Goal: Task Accomplishment & Management: Manage account settings

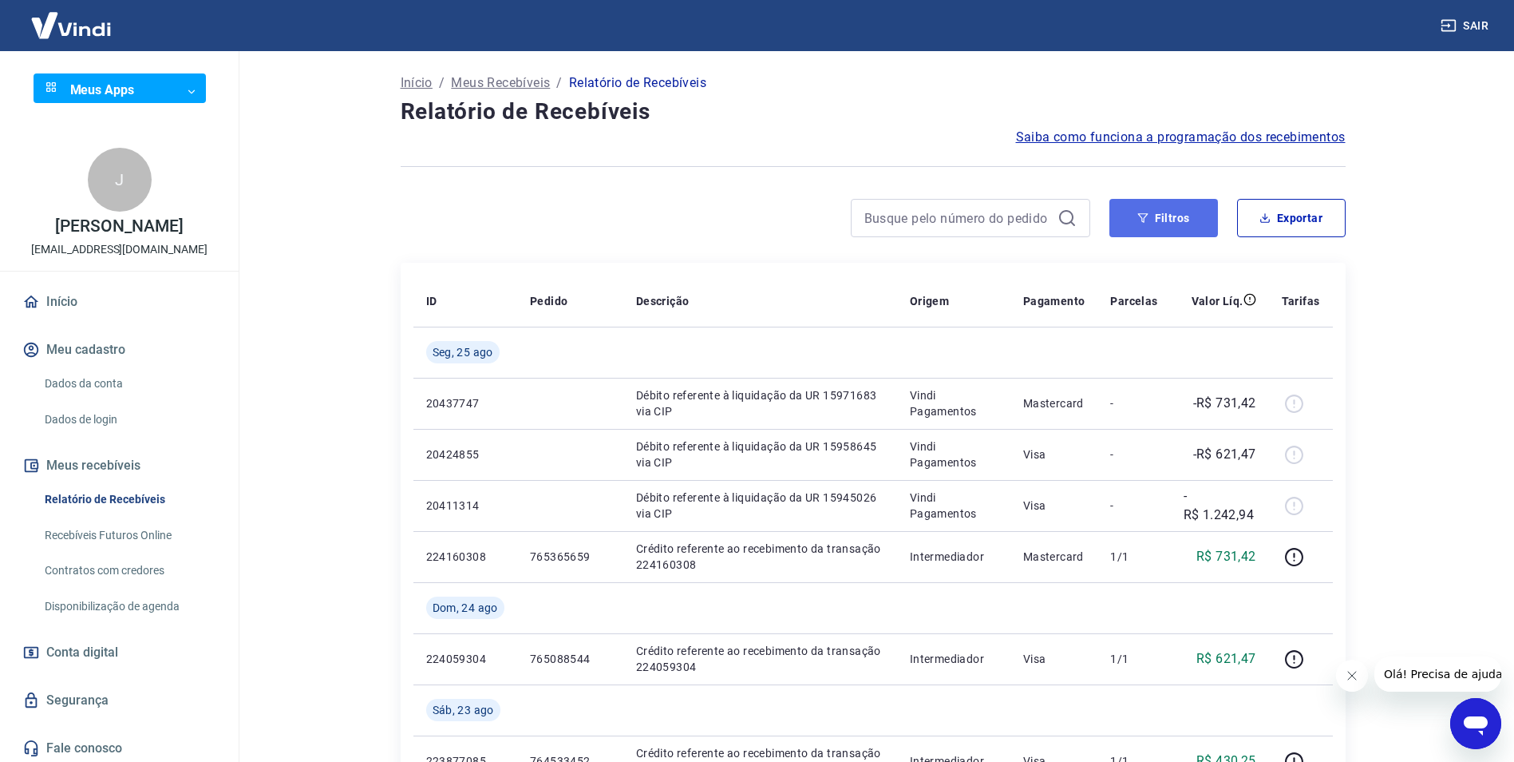
click at [1174, 217] on button "Filtros" at bounding box center [1164, 218] width 109 height 38
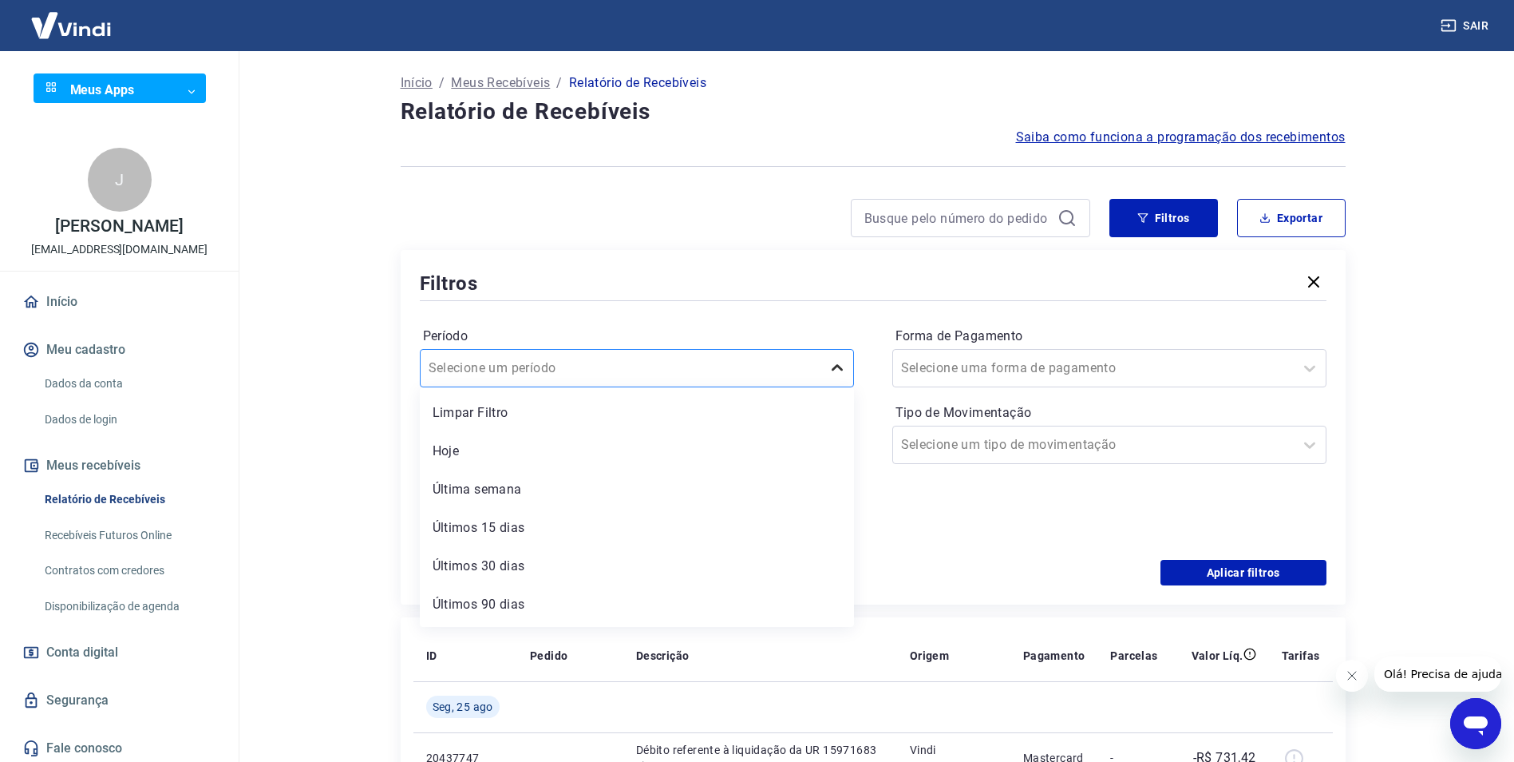
click at [843, 365] on icon at bounding box center [837, 367] width 19 height 19
click at [665, 588] on div "Últimos 90 dias" at bounding box center [637, 604] width 434 height 32
click at [1318, 366] on icon at bounding box center [1310, 367] width 19 height 19
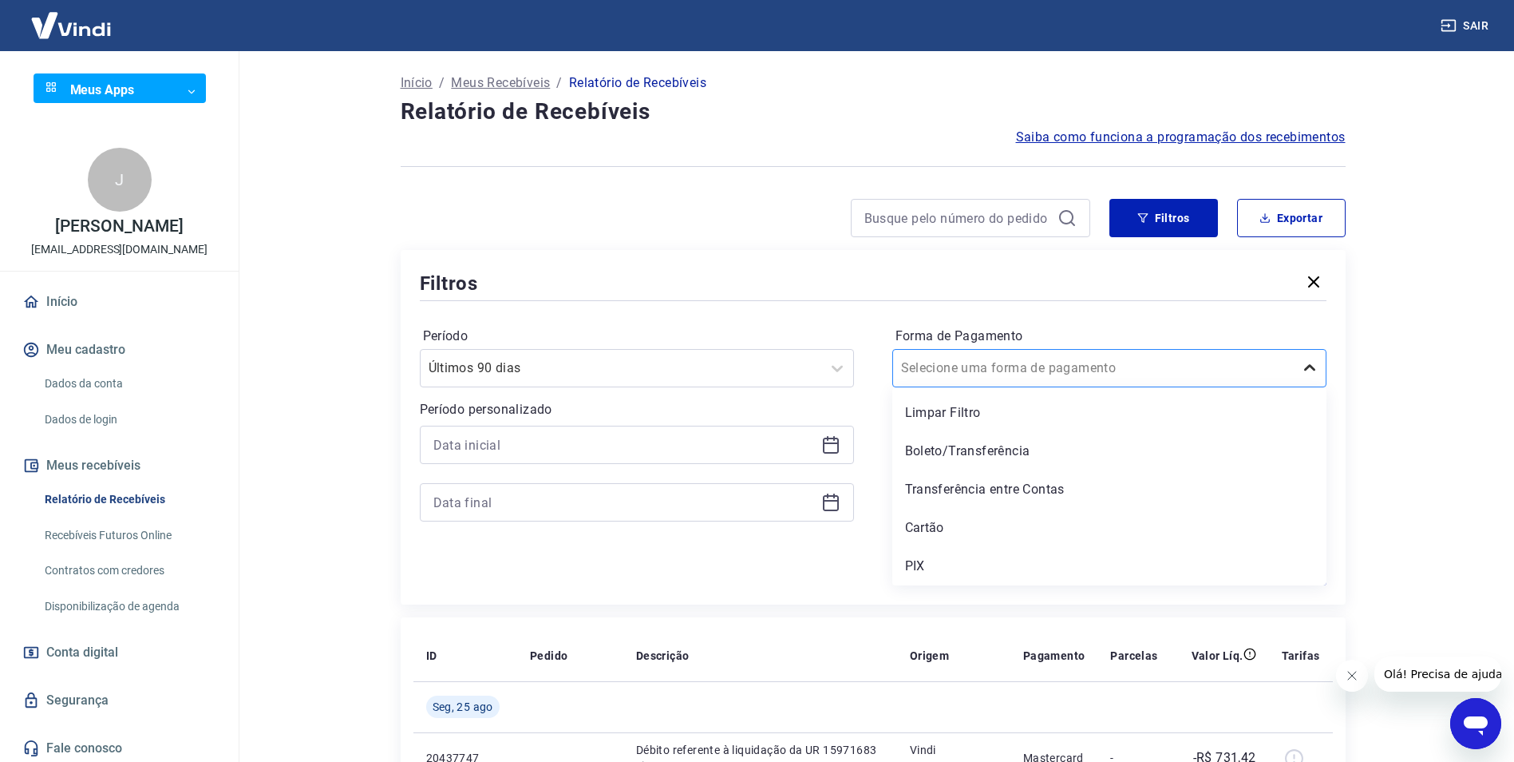
click at [1318, 366] on icon at bounding box center [1310, 367] width 19 height 19
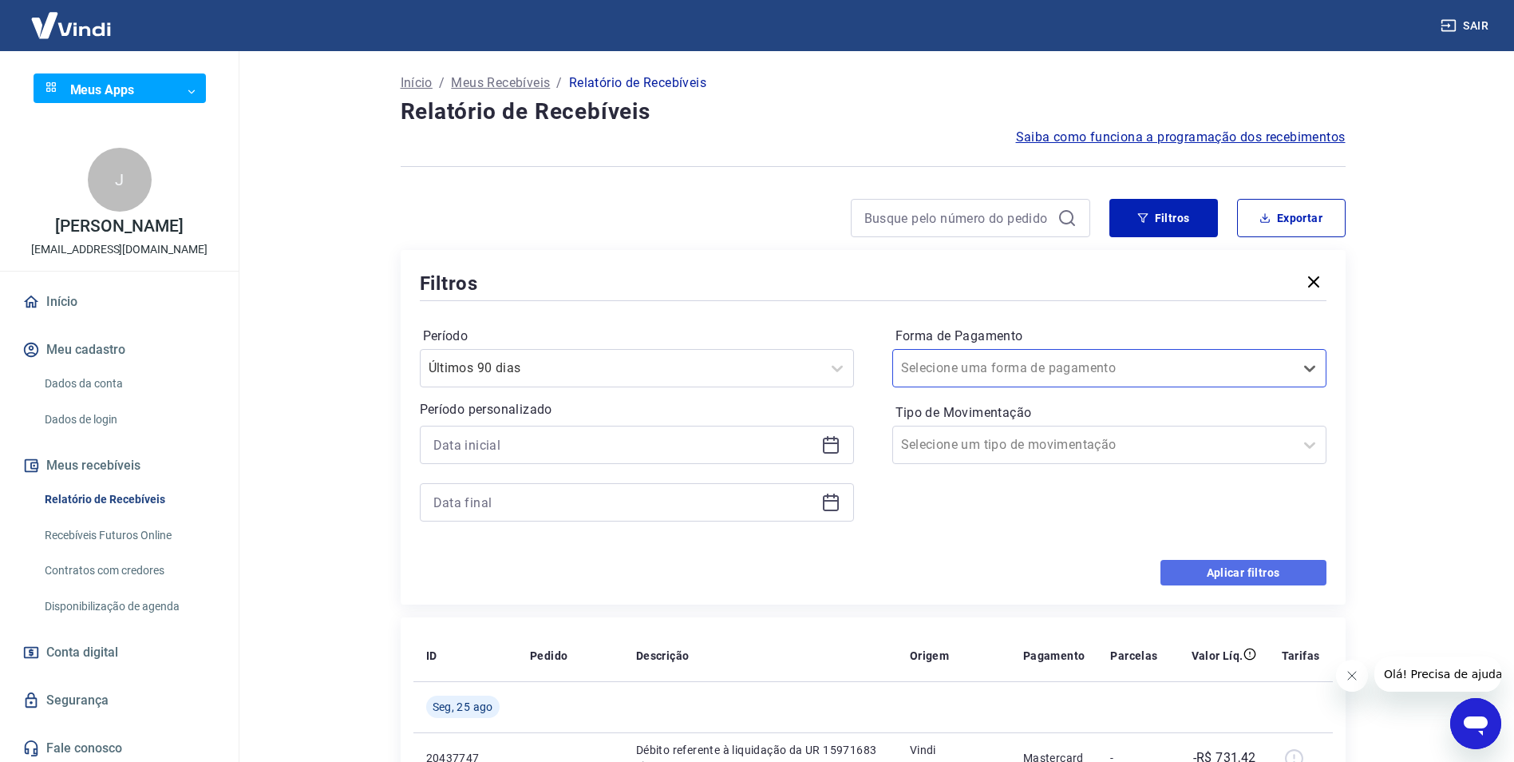
click at [1272, 571] on button "Aplicar filtros" at bounding box center [1244, 573] width 166 height 26
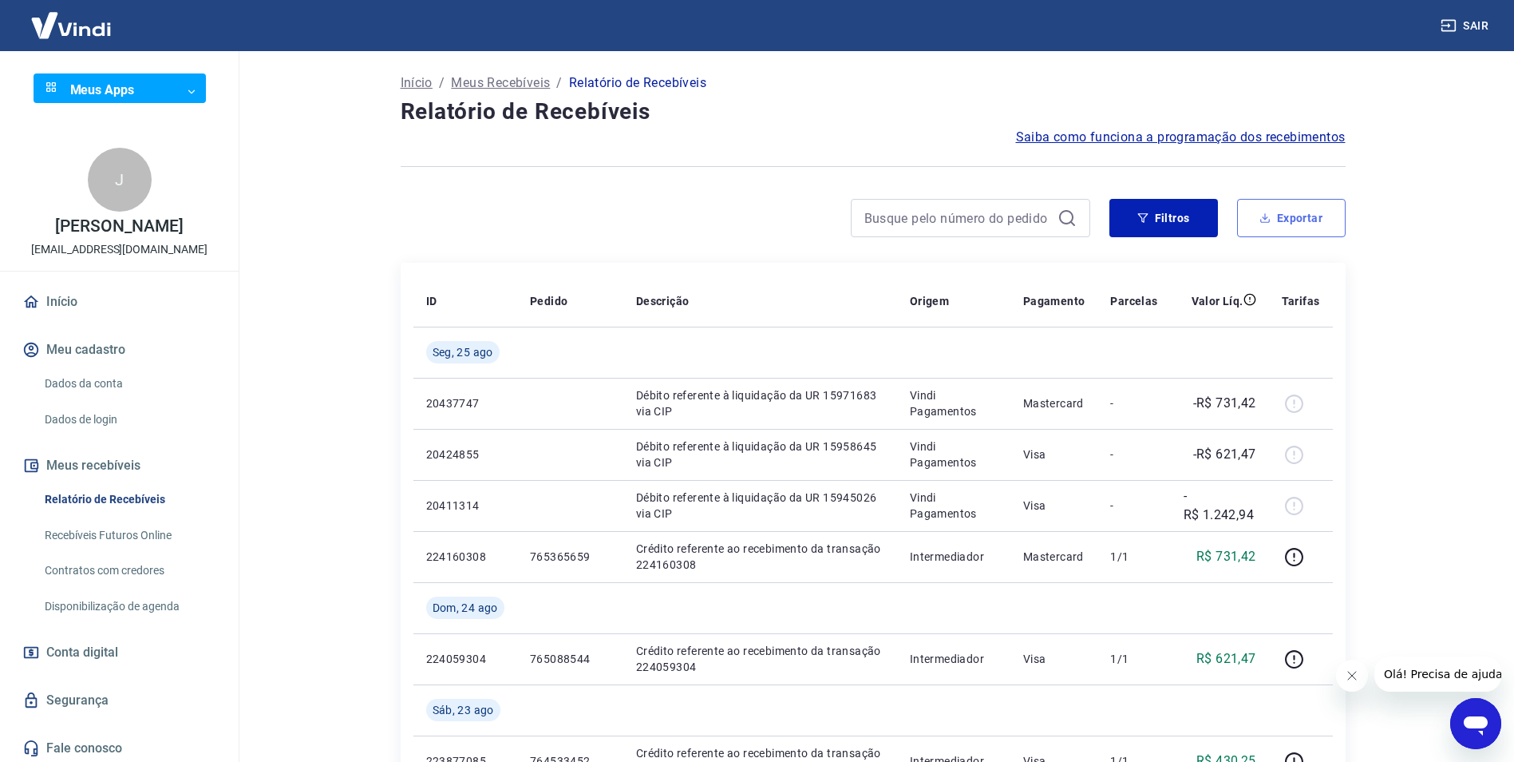
click at [1262, 216] on icon "button" at bounding box center [1265, 217] width 11 height 11
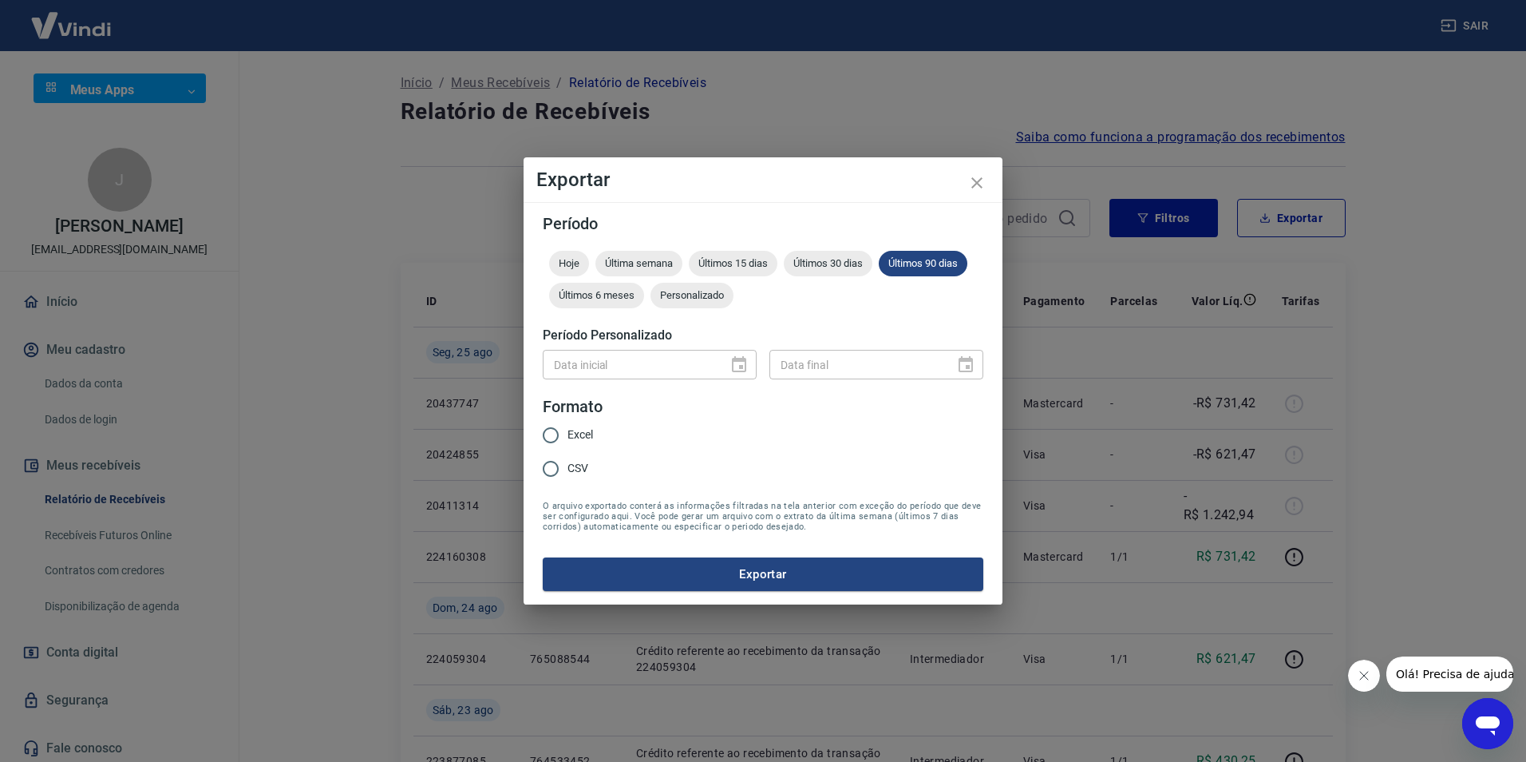
click at [556, 431] on input "Excel" at bounding box center [551, 435] width 34 height 34
radio input "true"
click at [762, 564] on button "Exportar" at bounding box center [763, 574] width 441 height 34
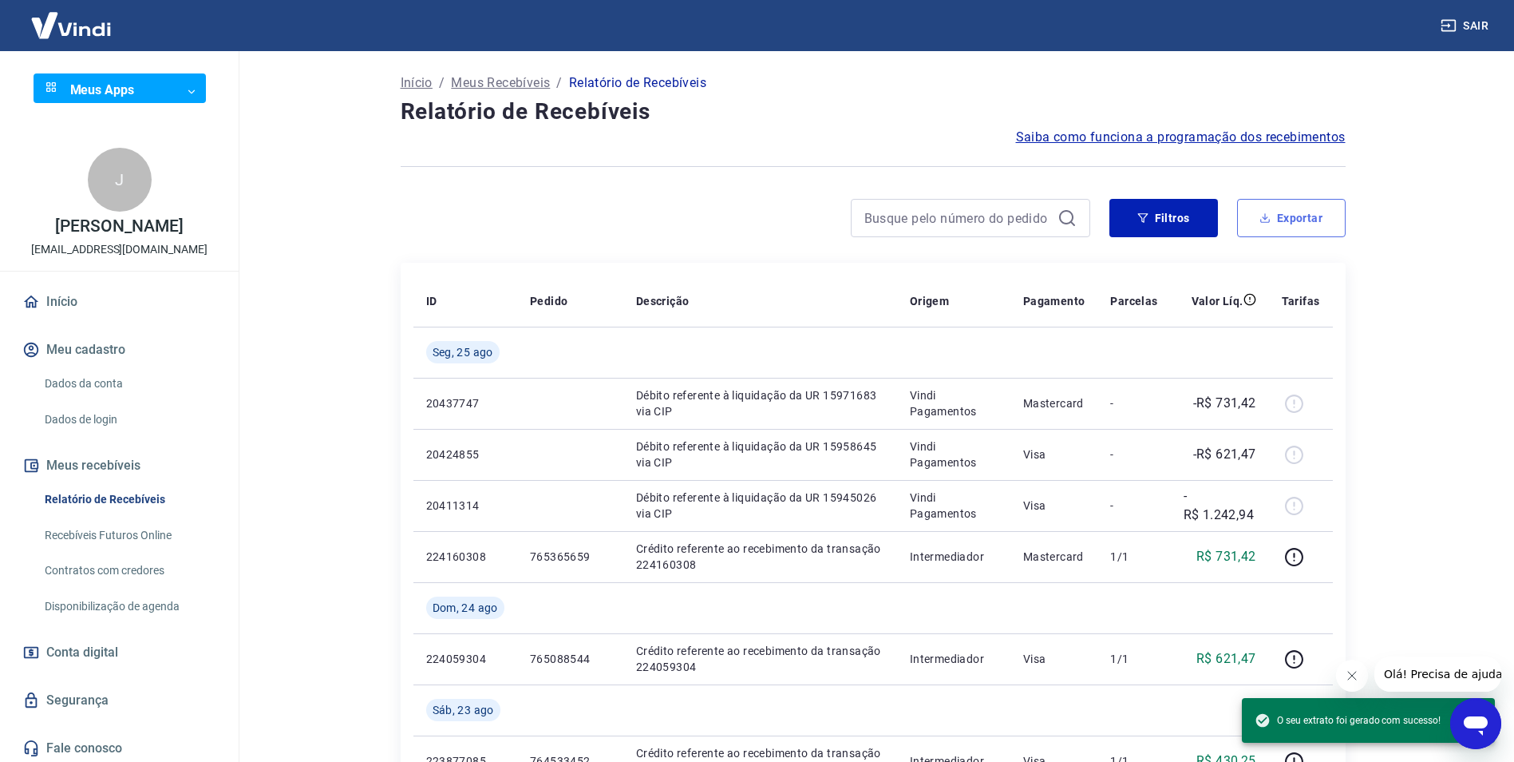
click at [1284, 216] on button "Exportar" at bounding box center [1291, 218] width 109 height 38
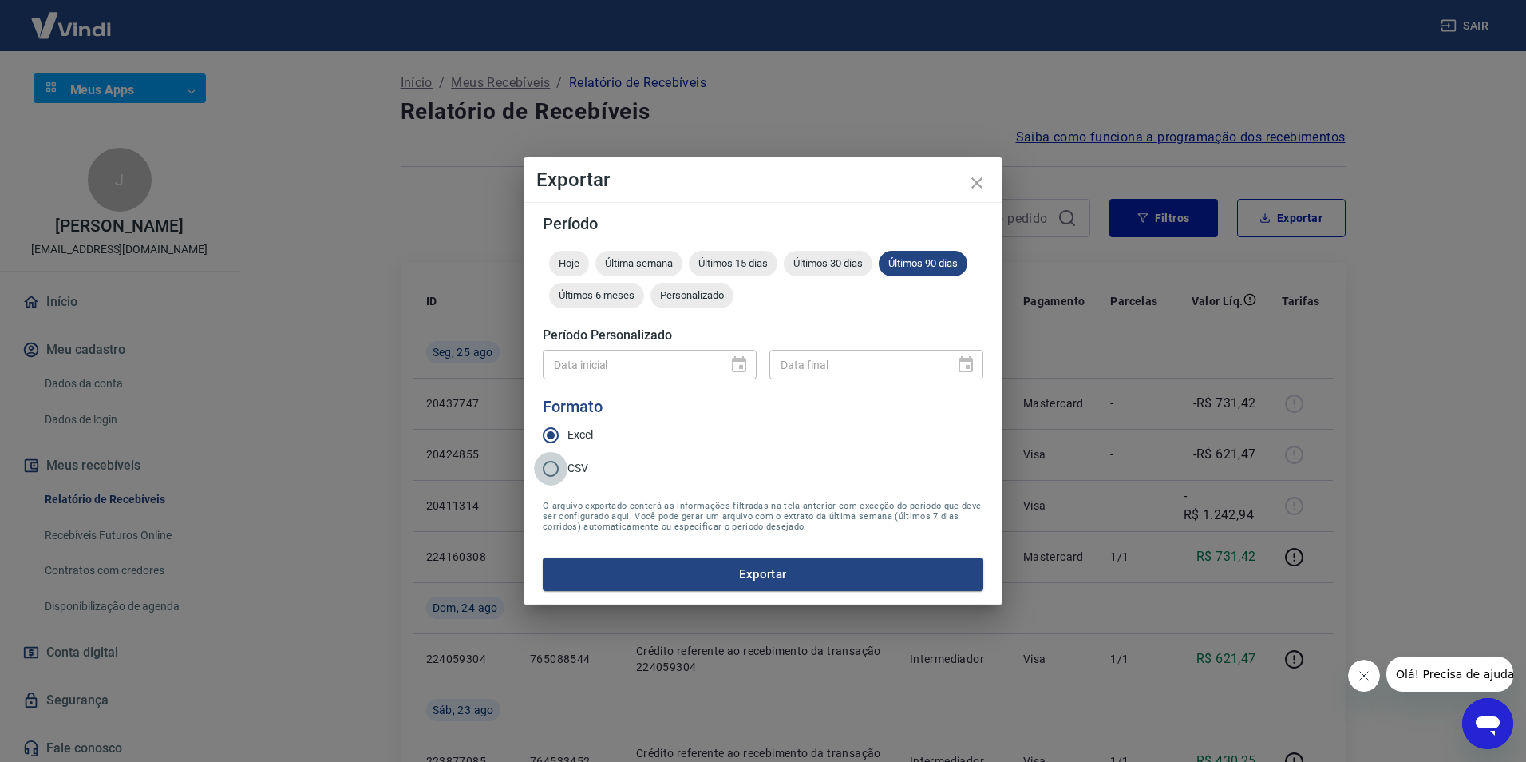
click at [556, 465] on input "CSV" at bounding box center [551, 469] width 34 height 34
radio input "true"
click at [786, 565] on button "Exportar" at bounding box center [763, 574] width 441 height 34
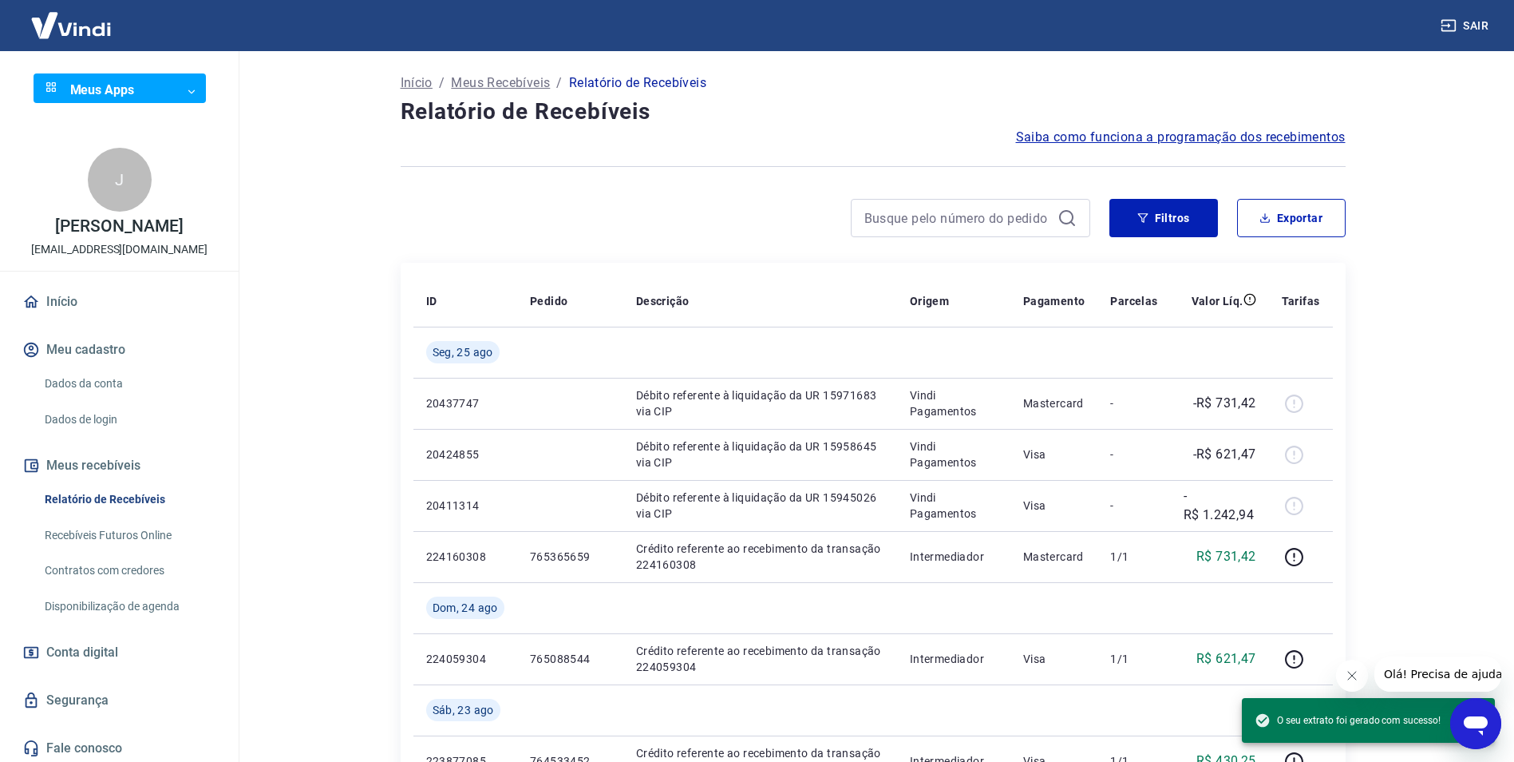
click at [72, 293] on link "Início" at bounding box center [119, 301] width 200 height 35
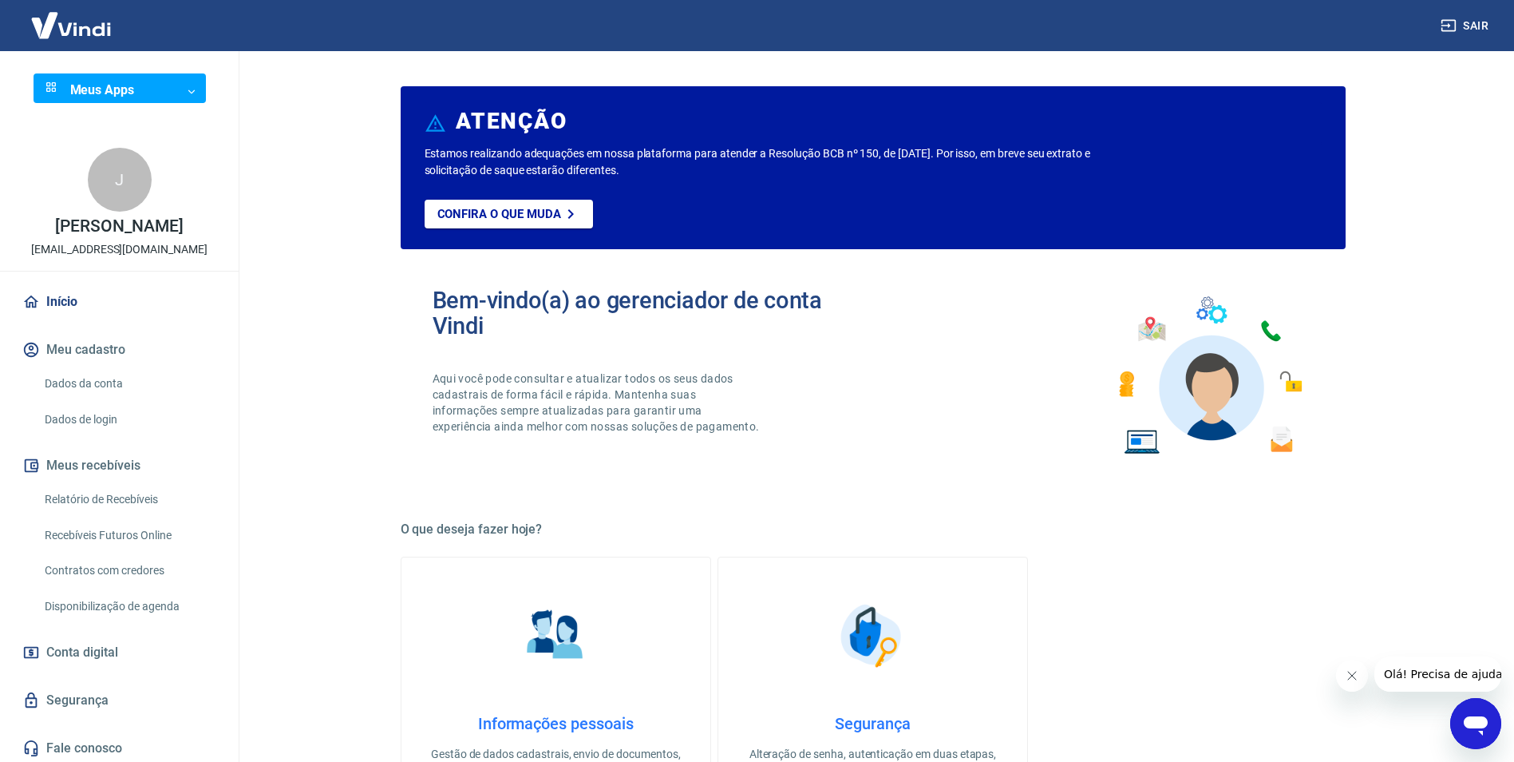
click at [67, 303] on link "Início" at bounding box center [119, 301] width 200 height 35
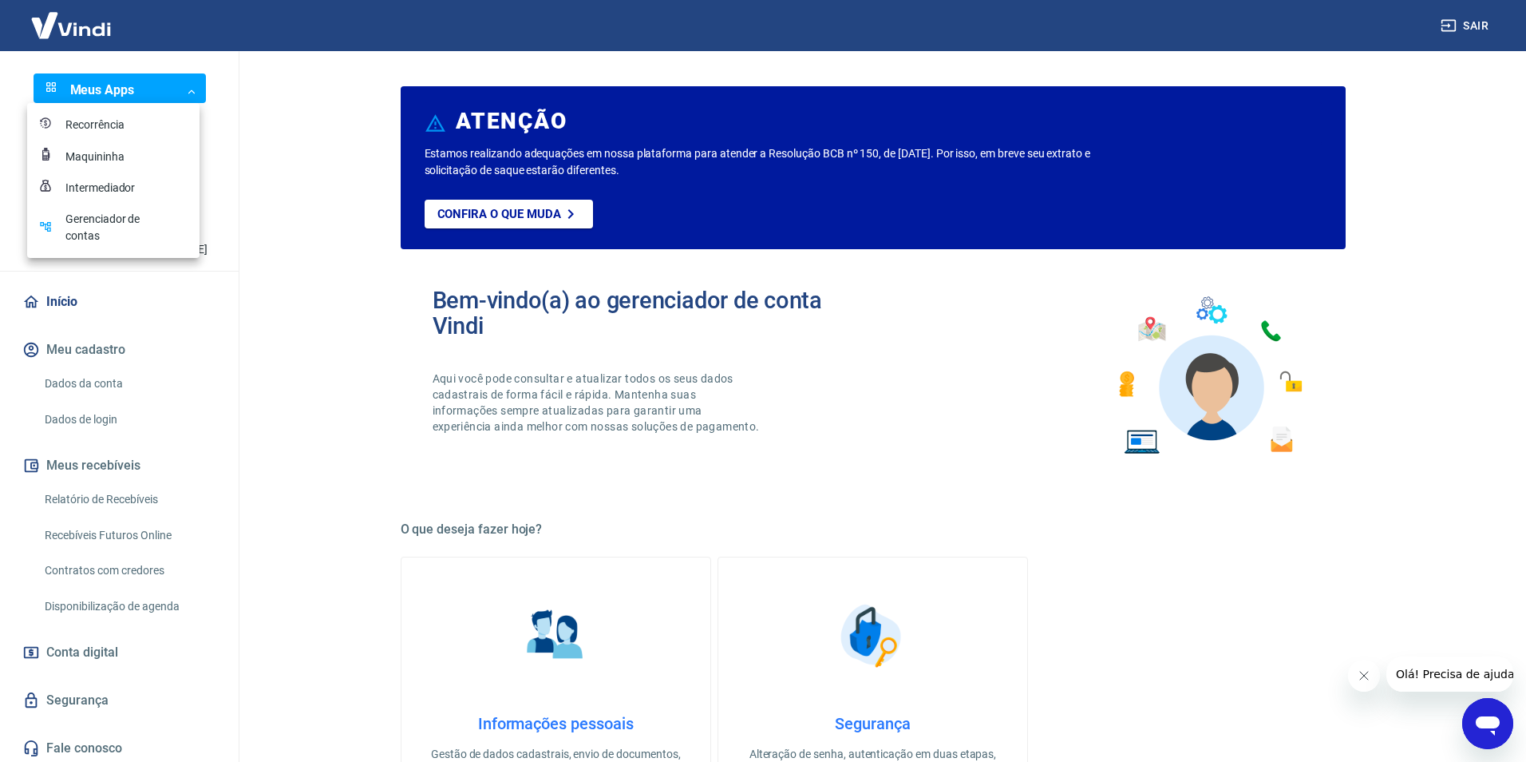
click at [189, 86] on body "Sair Meus Apps ​ ​ J [PERSON_NAME] TURATTI [EMAIL_ADDRESS][DOMAIN_NAME] Início …" at bounding box center [763, 381] width 1526 height 762
click at [131, 193] on div "Intermediador" at bounding box center [105, 188] width 80 height 17
